Goal: Information Seeking & Learning: Learn about a topic

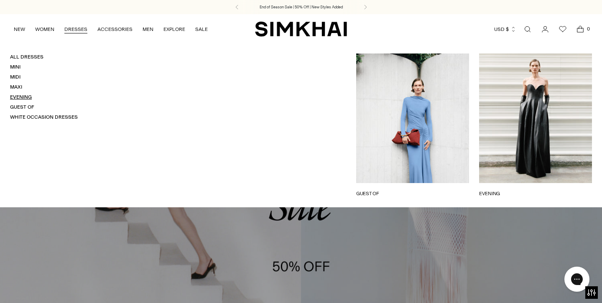
click at [18, 97] on link "Evening" at bounding box center [21, 97] width 22 height 6
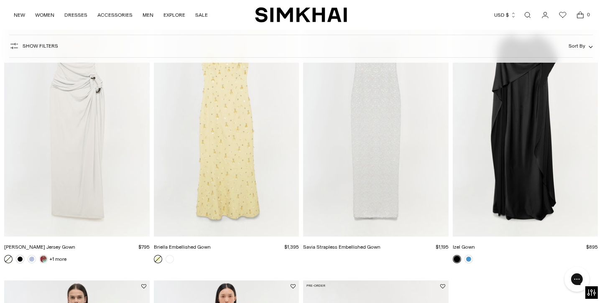
scroll to position [1931, 0]
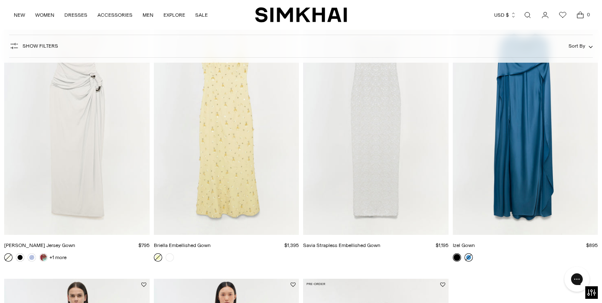
click at [468, 259] on link at bounding box center [468, 257] width 8 height 8
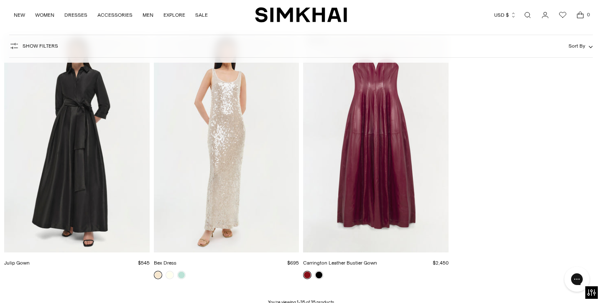
scroll to position [2176, 0]
